Goal: Check status: Check status

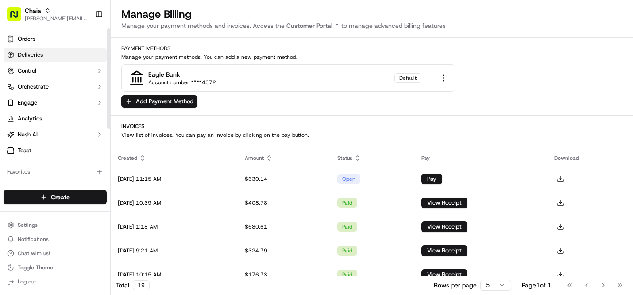
click at [43, 56] on link "Deliveries" at bounding box center [55, 55] width 103 height 14
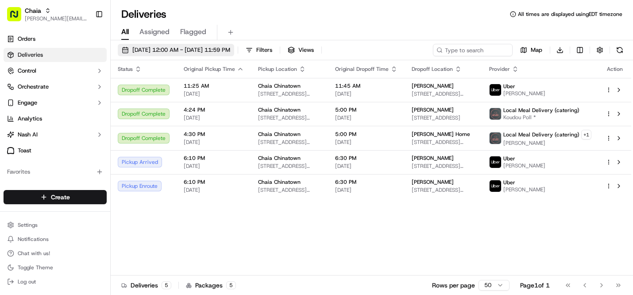
click at [148, 53] on span "09/18/2025 12:00 AM - 09/18/2025 11:59 PM" at bounding box center [181, 50] width 98 height 8
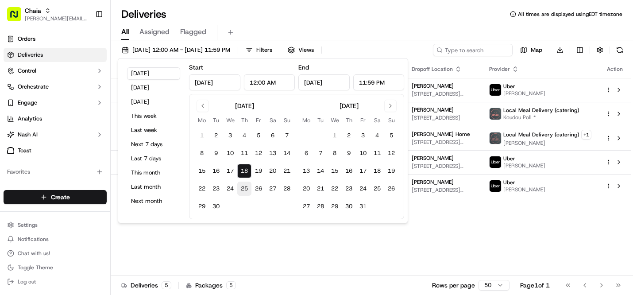
click at [245, 188] on button "25" at bounding box center [244, 188] width 14 height 14
type input "Sep 25, 2025"
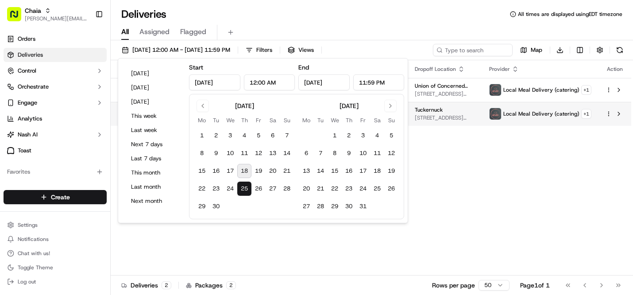
click at [438, 116] on span "[STREET_ADDRESS][US_STATE]" at bounding box center [444, 117] width 60 height 7
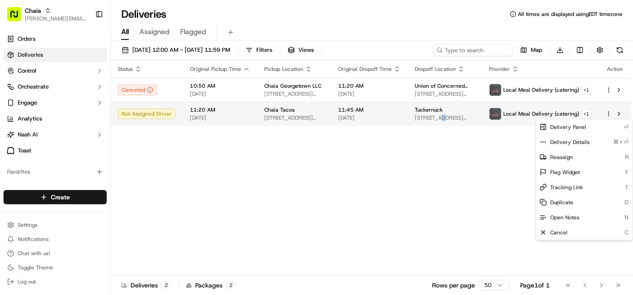
click at [608, 114] on html "Chaia bettina@chaiatacos.com Toggle Sidebar Orders Deliveries Control Orchestra…" at bounding box center [316, 147] width 633 height 295
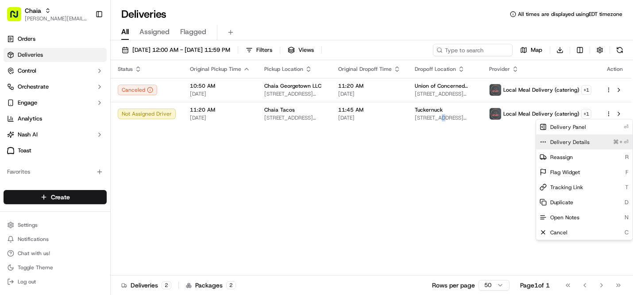
click at [582, 139] on span "Delivery Details" at bounding box center [569, 141] width 39 height 7
